Goal: Transaction & Acquisition: Purchase product/service

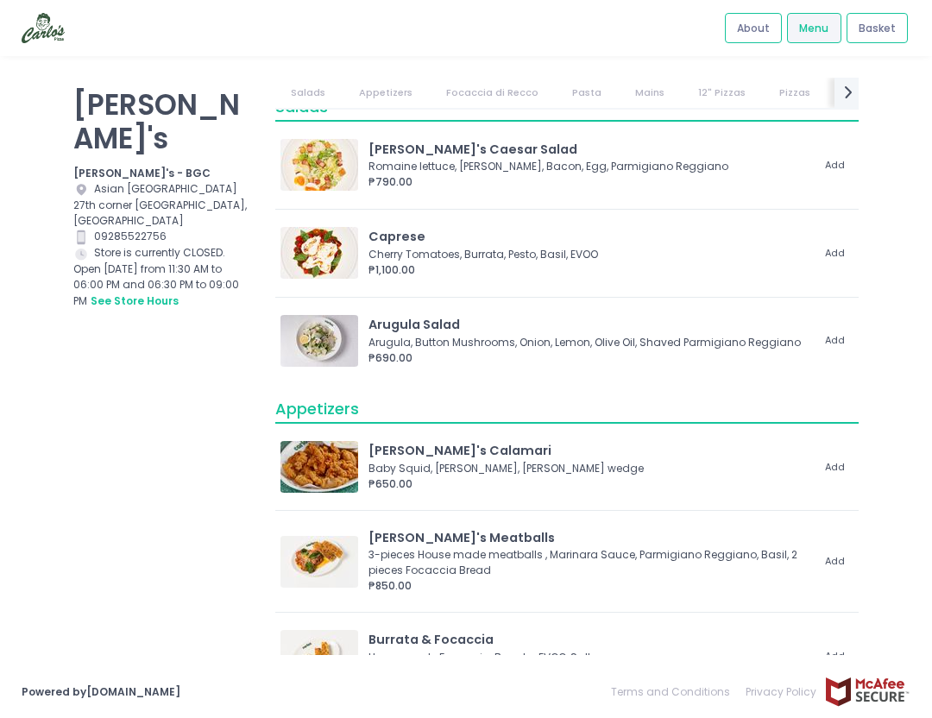
scroll to position [20, 0]
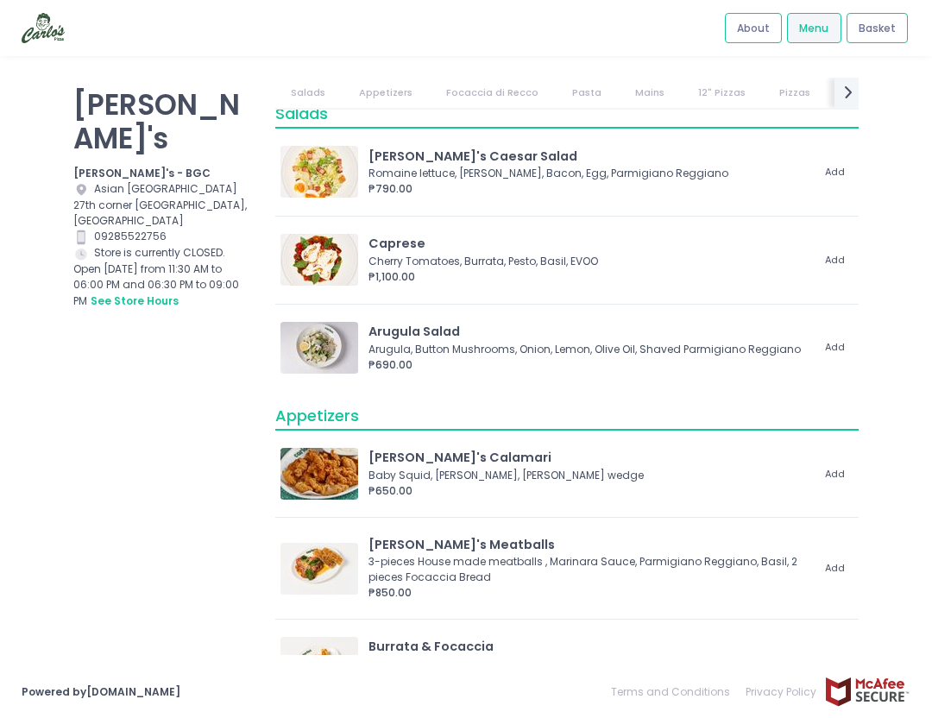
click at [656, 86] on link "Mains" at bounding box center [650, 93] width 60 height 30
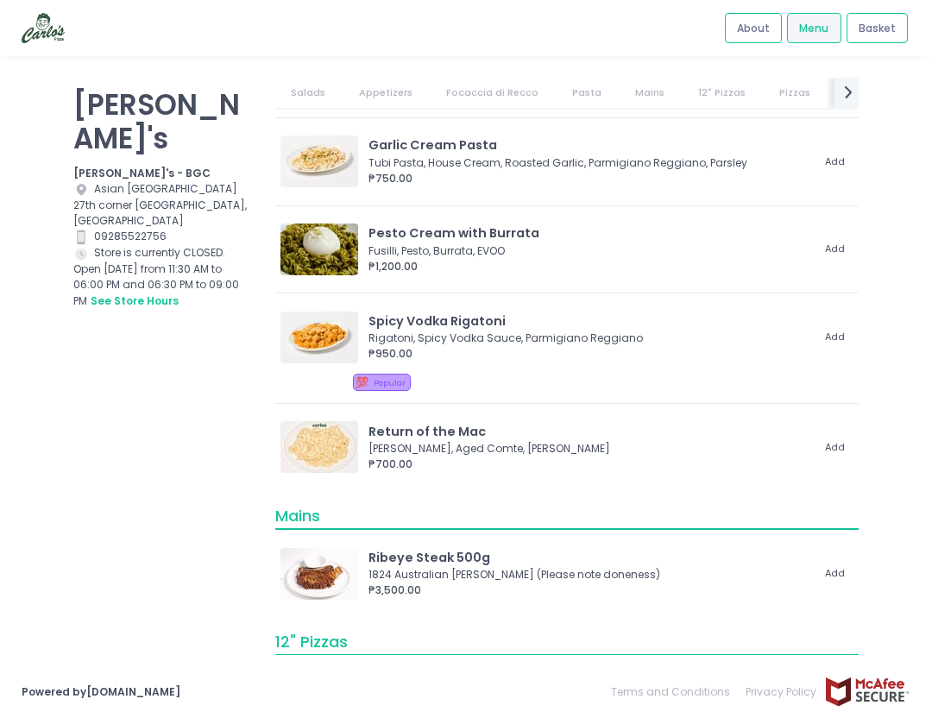
scroll to position [1664, 0]
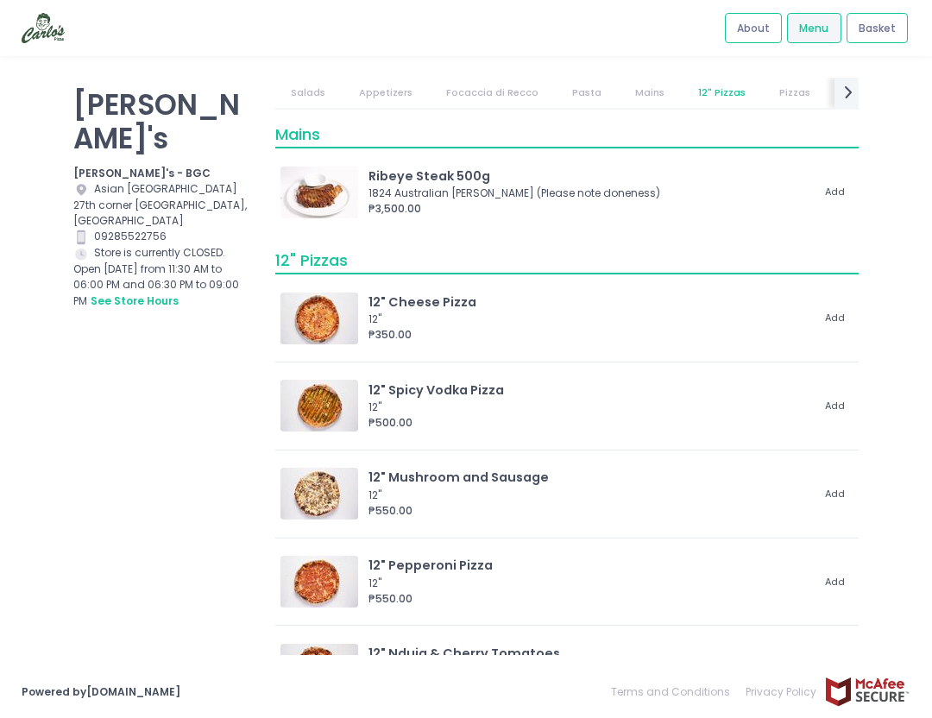
click at [692, 88] on link "12" Pizzas" at bounding box center [722, 93] width 79 height 30
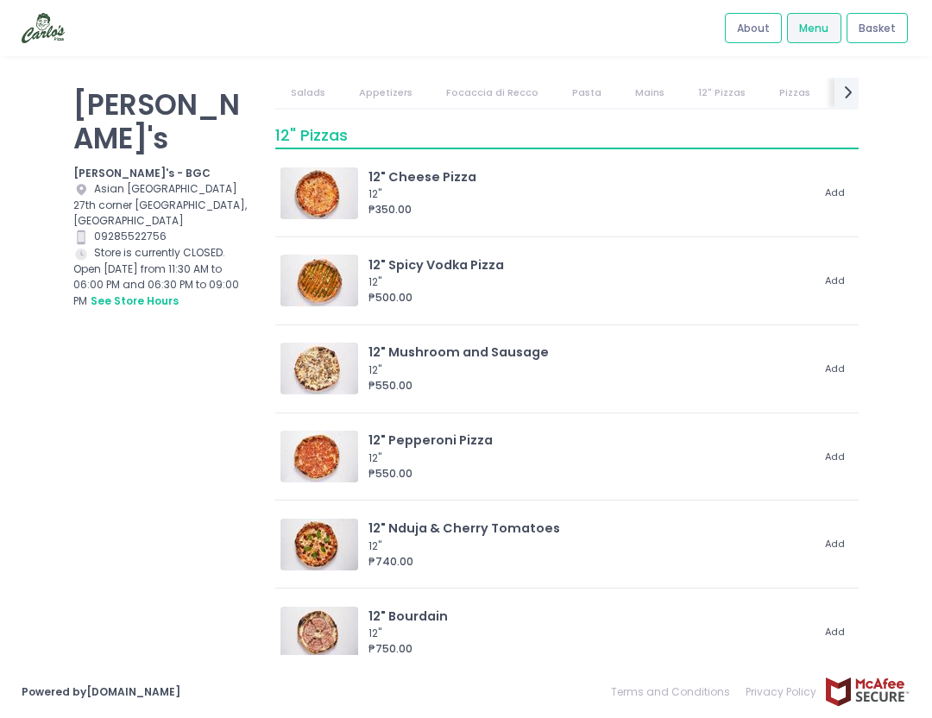
click at [778, 97] on link "Pizzas" at bounding box center [795, 93] width 62 height 30
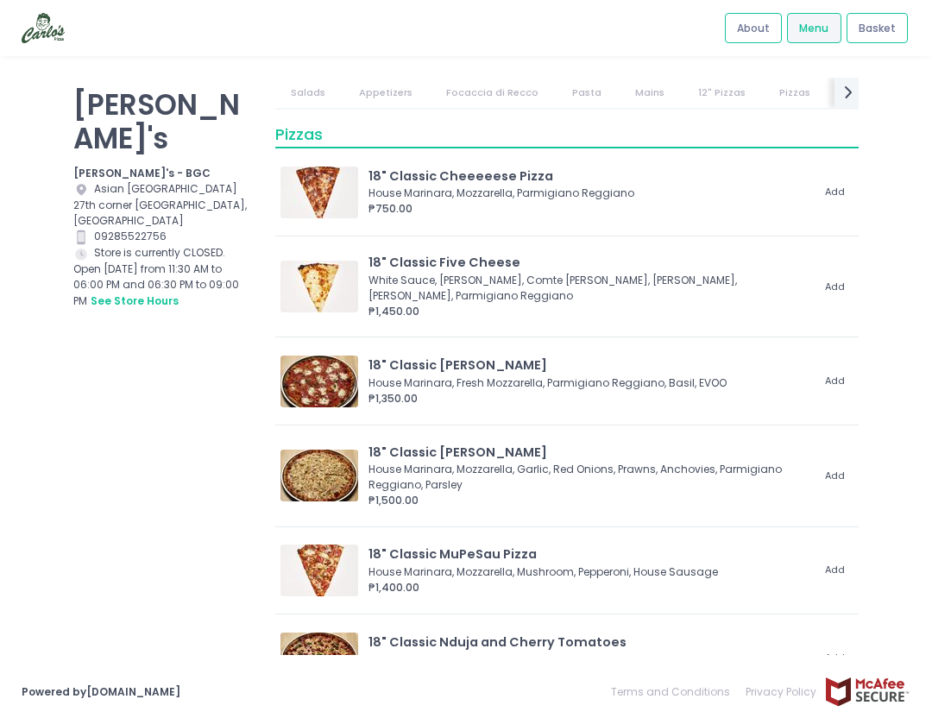
click at [828, 98] on link "2 Flavors in 1 Pizza" at bounding box center [888, 93] width 121 height 30
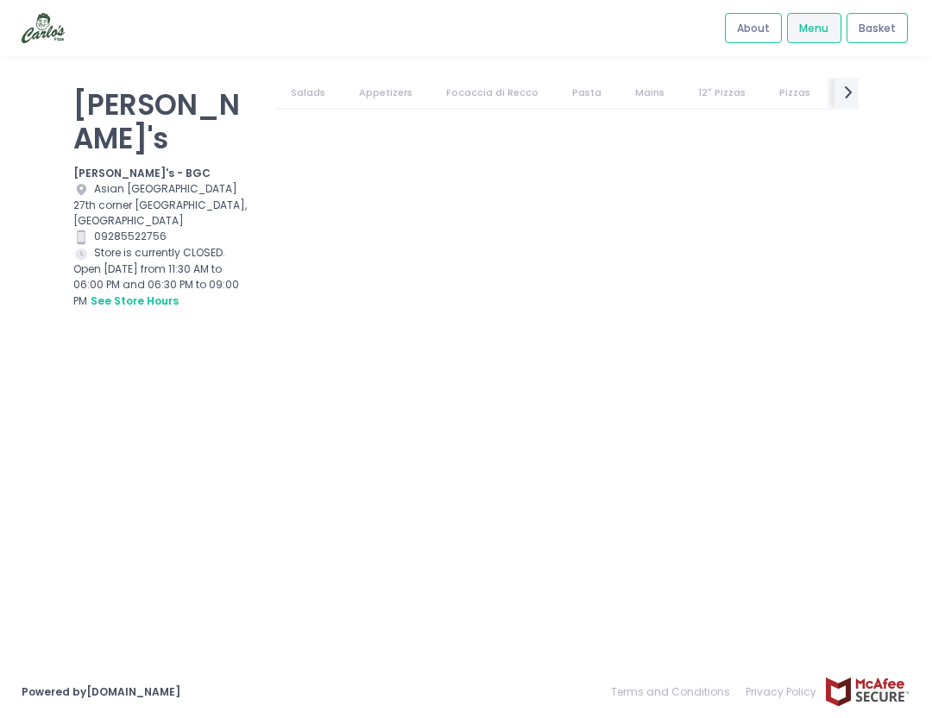
scroll to position [0, 0]
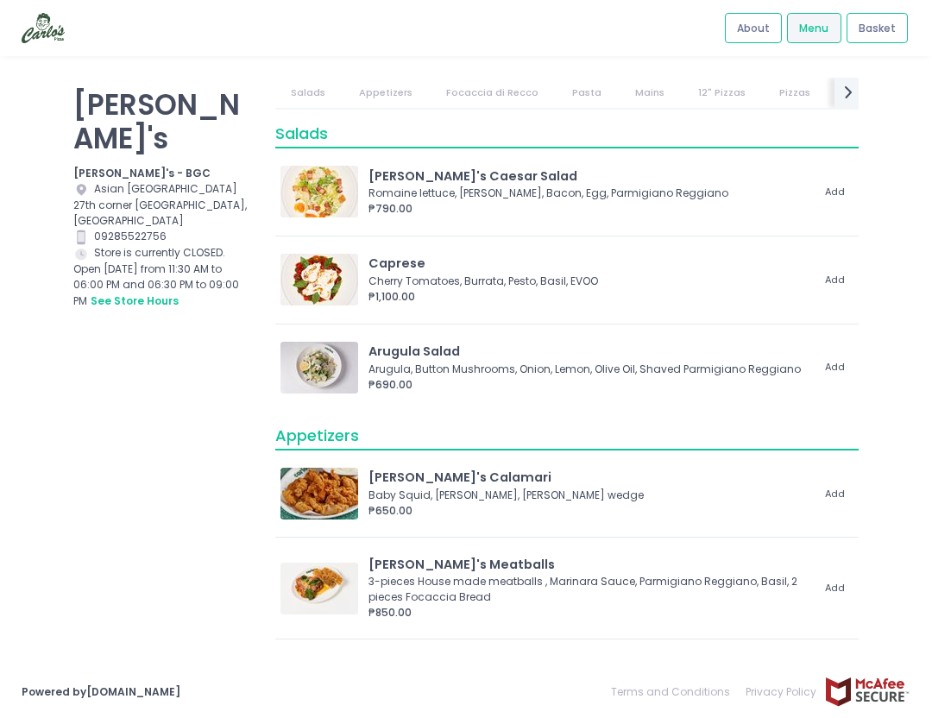
click at [41, 13] on img at bounding box center [43, 28] width 43 height 30
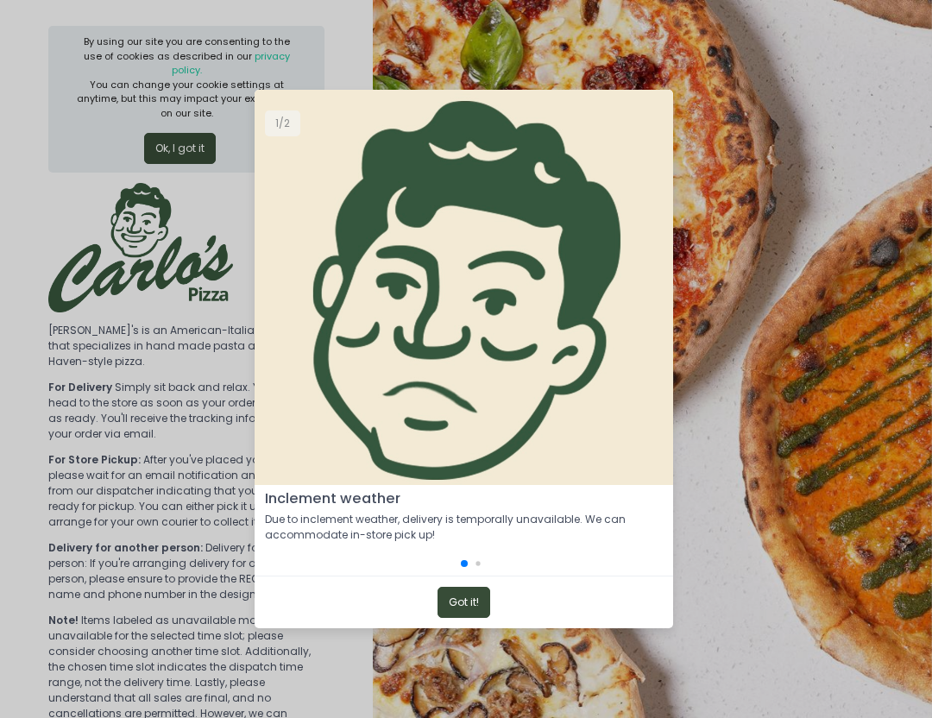
click at [452, 595] on button "Got it!" at bounding box center [463, 602] width 53 height 31
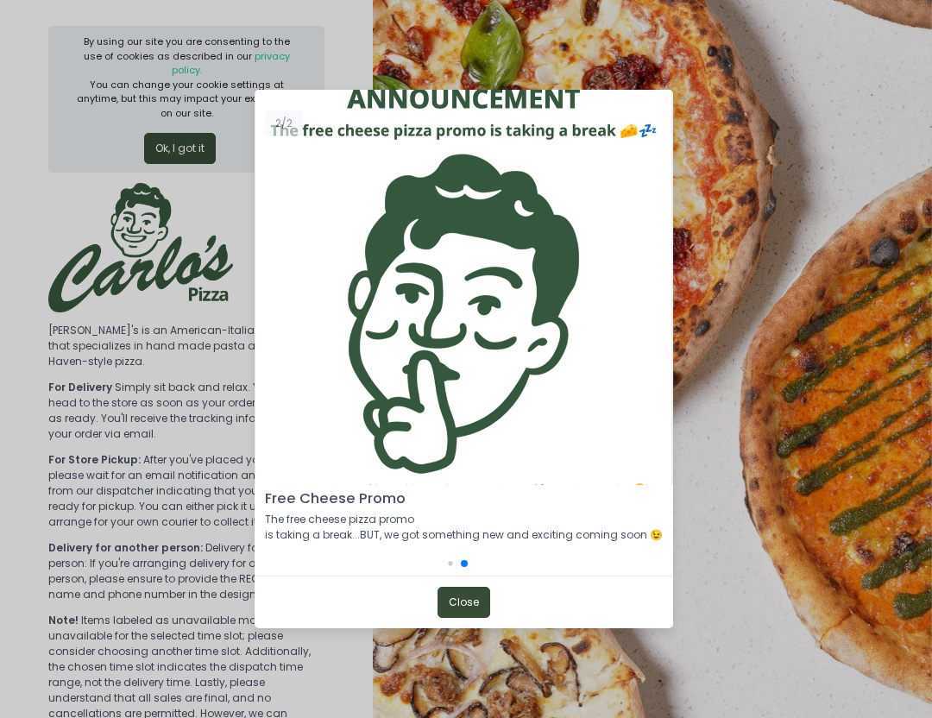
click at [473, 598] on button "Close" at bounding box center [463, 602] width 53 height 31
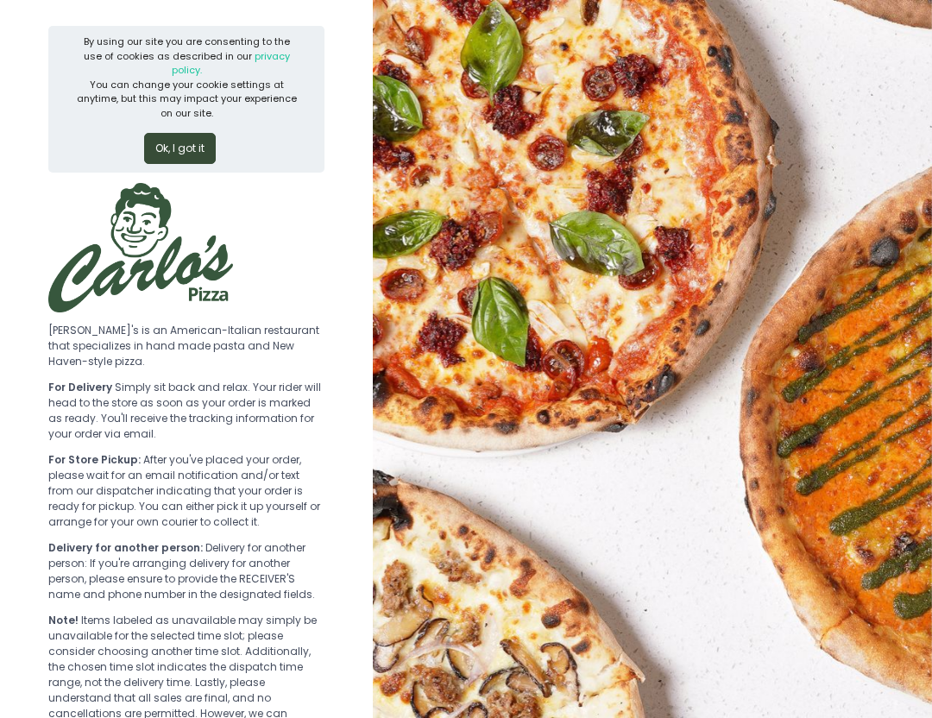
click at [184, 133] on button "Ok, I got it" at bounding box center [180, 148] width 72 height 31
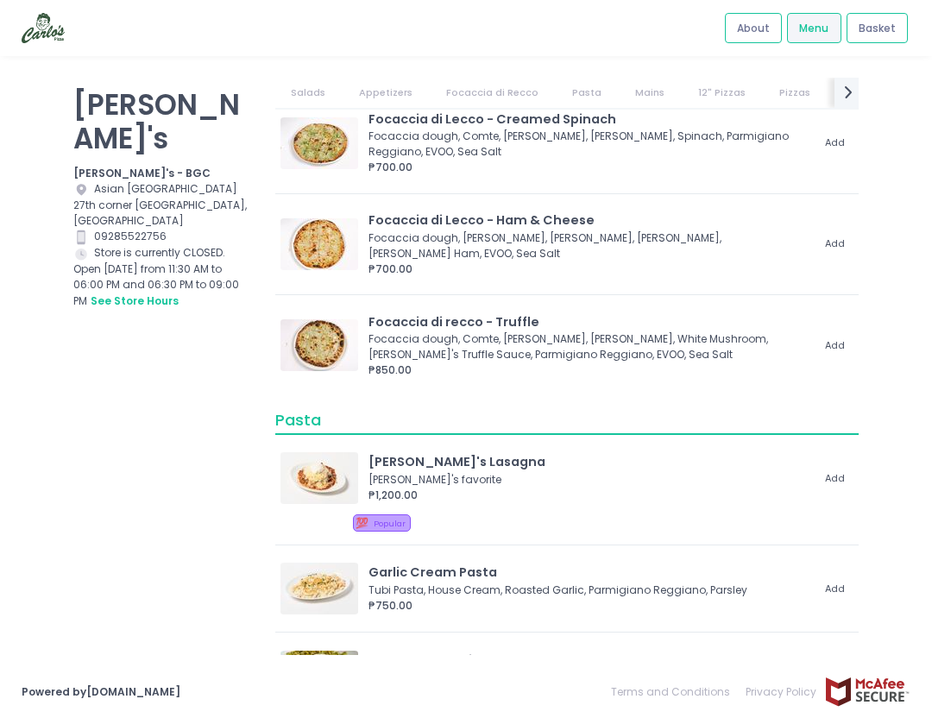
scroll to position [835, 0]
